Goal: Information Seeking & Learning: Learn about a topic

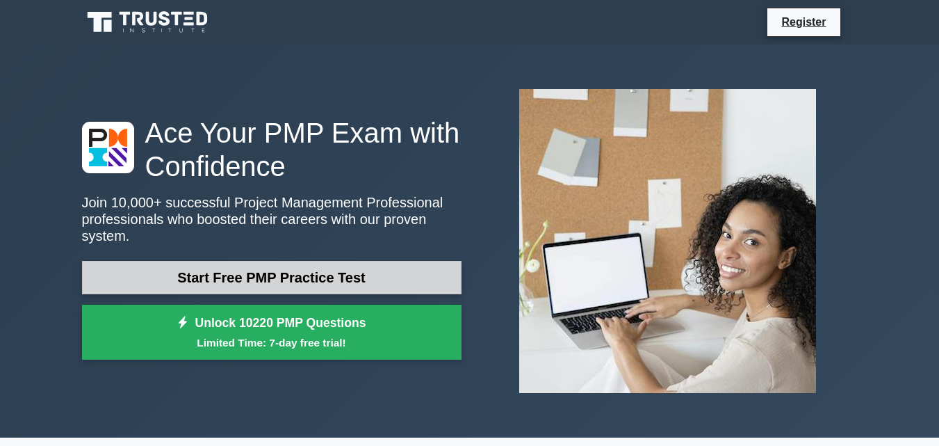
click at [368, 270] on link "Start Free PMP Practice Test" at bounding box center [272, 277] width 380 height 33
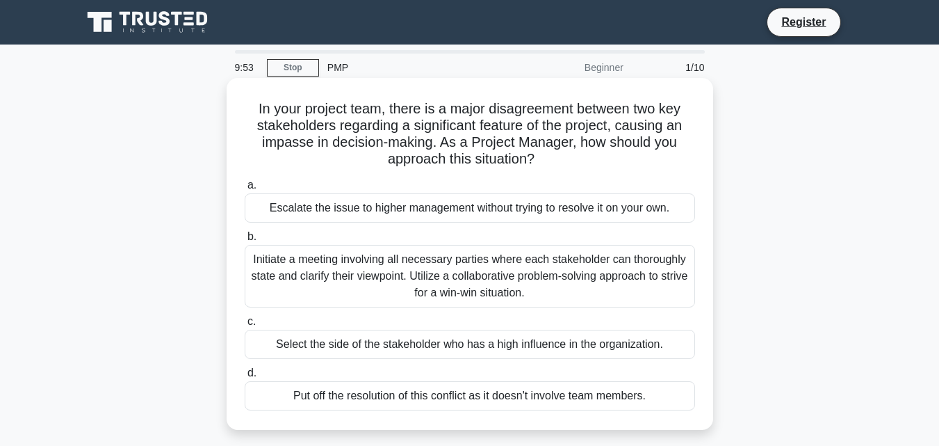
click at [569, 198] on div "Escalate the issue to higher management without trying to resolve it on your ow…" at bounding box center [470, 207] width 451 height 29
click at [245, 190] on input "a. Escalate the issue to higher management without trying to resolve it on your…" at bounding box center [245, 185] width 0 height 9
